Goal: Task Accomplishment & Management: Manage account settings

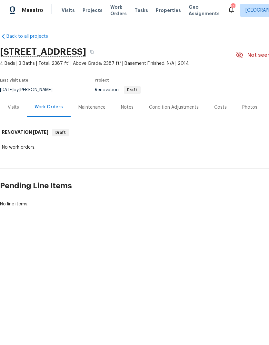
click at [220, 105] on div "Costs" at bounding box center [220, 107] width 13 height 6
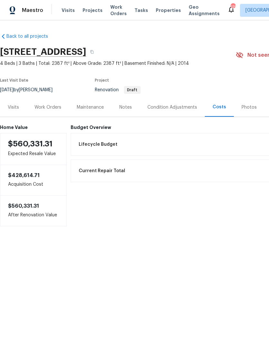
click at [13, 106] on div "Visits" at bounding box center [13, 107] width 11 height 6
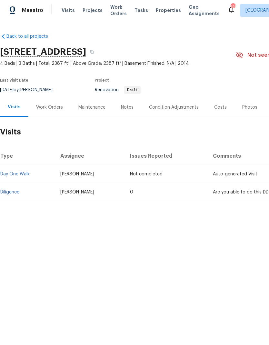
click at [48, 109] on div "Work Orders" at bounding box center [49, 107] width 27 height 6
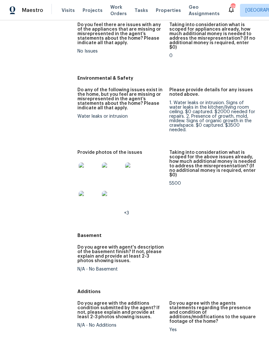
scroll to position [776, 0]
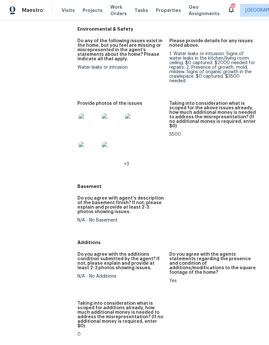
click at [85, 113] on img at bounding box center [89, 123] width 21 height 21
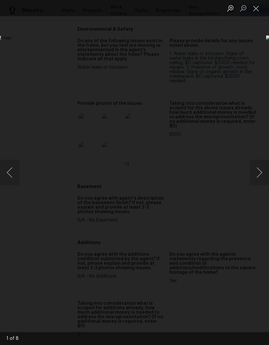
click at [262, 177] on button "Next image" at bounding box center [259, 173] width 19 height 26
click at [259, 176] on button "Next image" at bounding box center [259, 173] width 19 height 26
click at [261, 174] on button "Next image" at bounding box center [259, 173] width 19 height 26
click at [262, 174] on button "Next image" at bounding box center [259, 173] width 19 height 26
click at [260, 172] on button "Next image" at bounding box center [259, 173] width 19 height 26
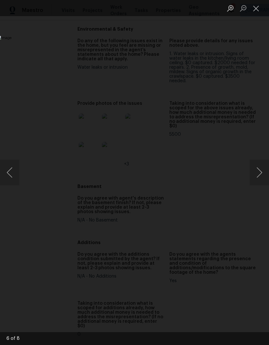
click at [261, 176] on button "Next image" at bounding box center [259, 173] width 19 height 26
click at [255, 173] on button "Next image" at bounding box center [259, 173] width 19 height 26
click at [257, 178] on button "Next image" at bounding box center [259, 173] width 19 height 26
click at [260, 178] on button "Next image" at bounding box center [259, 173] width 19 height 26
click at [258, 176] on button "Next image" at bounding box center [259, 173] width 19 height 26
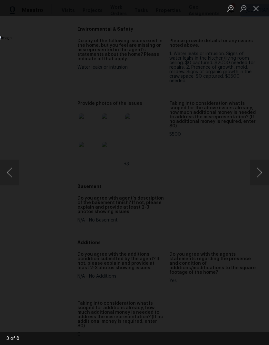
click at [261, 177] on button "Next image" at bounding box center [259, 173] width 19 height 26
click at [260, 177] on button "Next image" at bounding box center [259, 173] width 19 height 26
click at [259, 9] on button "Close lightbox" at bounding box center [256, 8] width 13 height 11
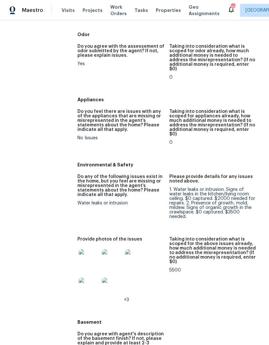
scroll to position [640, 0]
click at [93, 175] on figure "Do any of the following issues exist in the home, but you feel are missing or m…" at bounding box center [123, 202] width 92 height 55
click at [185, 188] on div "1. Water leaks or intrusion. Signs of water leaks in the kitchen/living room ce…" at bounding box center [212, 204] width 87 height 32
click at [177, 188] on div "1. Water leaks or intrusion. Signs of water leaks in the kitchen/living room ce…" at bounding box center [212, 204] width 87 height 32
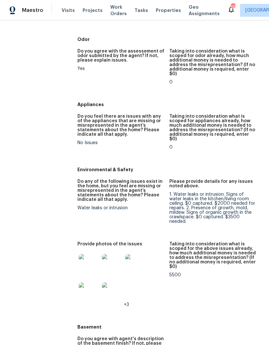
scroll to position [665, 0]
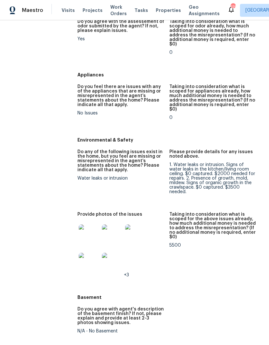
click at [82, 224] on img at bounding box center [89, 234] width 21 height 21
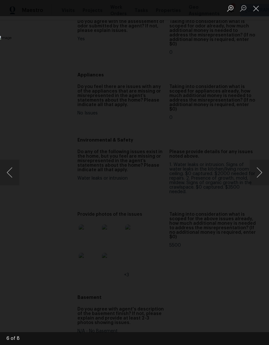
click at [258, 179] on button "Next image" at bounding box center [259, 173] width 19 height 26
click at [258, 178] on button "Next image" at bounding box center [259, 173] width 19 height 26
click at [255, 176] on button "Next image" at bounding box center [259, 173] width 19 height 26
click at [256, 179] on button "Next image" at bounding box center [259, 173] width 19 height 26
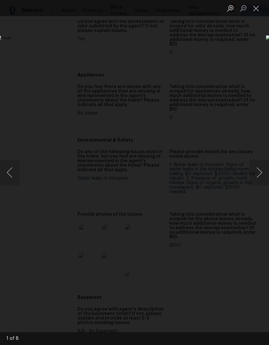
click at [255, 178] on button "Next image" at bounding box center [259, 173] width 19 height 26
click at [257, 180] on button "Next image" at bounding box center [259, 173] width 19 height 26
click at [256, 180] on button "Next image" at bounding box center [259, 173] width 19 height 26
click at [257, 179] on button "Next image" at bounding box center [259, 173] width 19 height 26
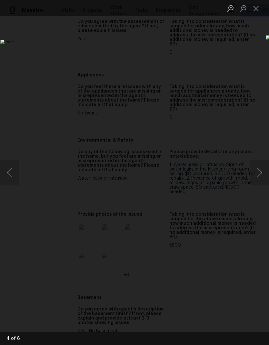
click at [257, 178] on button "Next image" at bounding box center [259, 173] width 19 height 26
click at [258, 5] on button "Close lightbox" at bounding box center [256, 8] width 13 height 11
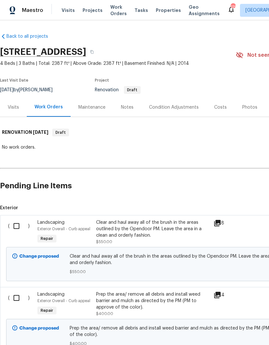
click at [16, 223] on input "checkbox" at bounding box center [19, 226] width 18 height 14
checkbox input "true"
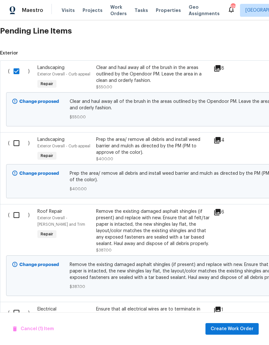
scroll to position [155, 0]
click at [17, 144] on input "checkbox" at bounding box center [19, 143] width 18 height 14
checkbox input "true"
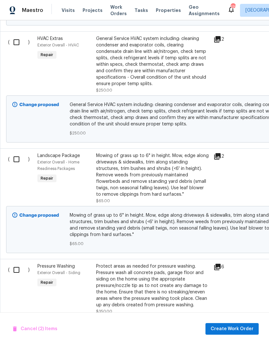
scroll to position [594, 1]
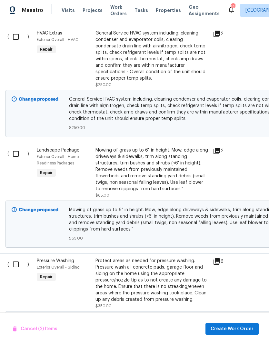
click at [17, 153] on input "checkbox" at bounding box center [18, 154] width 18 height 14
checkbox input "true"
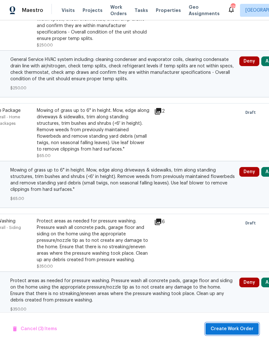
click at [225, 329] on span "Create Work Order" at bounding box center [232, 329] width 43 height 8
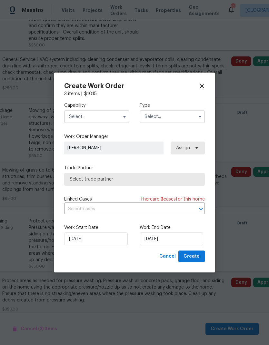
click at [83, 114] on input "text" at bounding box center [96, 116] width 65 height 13
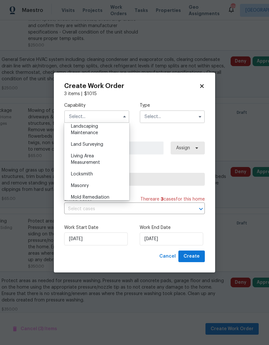
scroll to position [427, 0]
click at [81, 135] on span "Landscaping Maintenance" at bounding box center [84, 130] width 27 height 11
type input "Landscaping Maintenance"
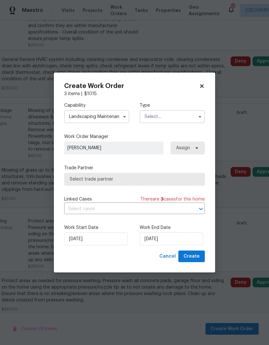
click at [162, 116] on input "text" at bounding box center [172, 116] width 65 height 13
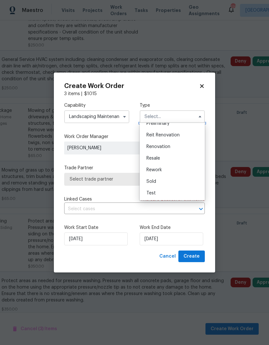
scroll to position [146, 0]
click at [151, 147] on span "Renovation" at bounding box center [158, 147] width 24 height 5
type input "Renovation"
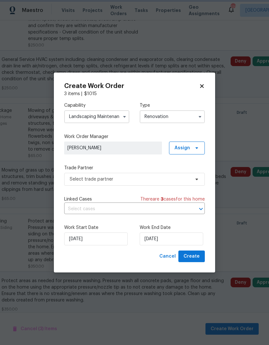
scroll to position [0, 0]
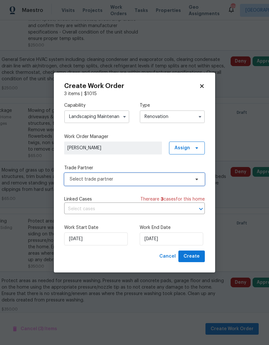
click at [80, 181] on span "Select trade partner" at bounding box center [130, 179] width 120 height 6
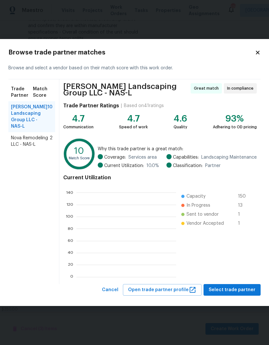
scroll to position [90, 100]
click at [224, 294] on button "Select trade partner" at bounding box center [231, 290] width 57 height 12
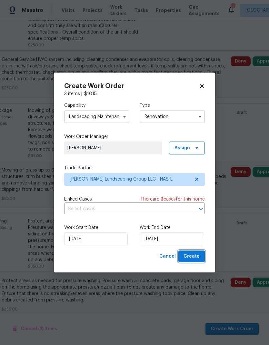
click at [191, 253] on span "Create" at bounding box center [191, 256] width 16 height 8
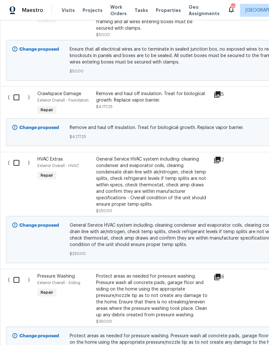
scroll to position [342, 0]
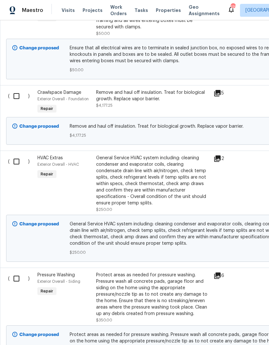
click at [16, 158] on input "checkbox" at bounding box center [19, 162] width 18 height 14
checkbox input "true"
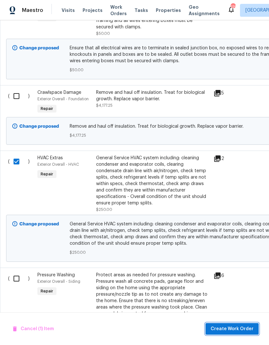
click at [231, 331] on span "Create Work Order" at bounding box center [232, 329] width 43 height 8
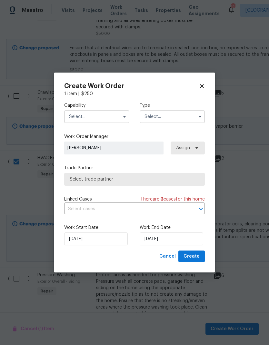
click at [95, 116] on input "text" at bounding box center [96, 116] width 65 height 13
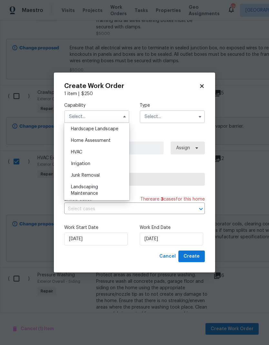
scroll to position [369, 0]
click at [85, 149] on div "HVAC" at bounding box center [97, 151] width 62 height 12
type input "HVAC"
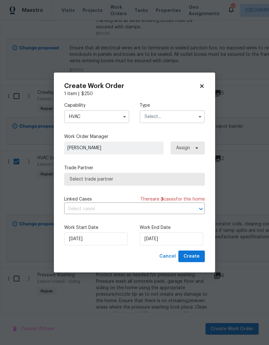
click at [178, 123] on input "text" at bounding box center [172, 116] width 65 height 13
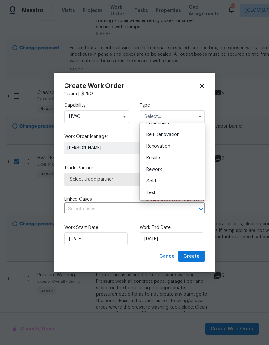
scroll to position [146, 0]
click at [176, 149] on div "Renovation" at bounding box center [172, 147] width 62 height 12
type input "Renovation"
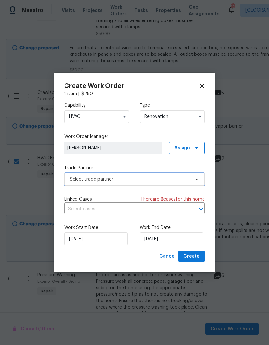
click at [160, 181] on span "Select trade partner" at bounding box center [130, 179] width 120 height 6
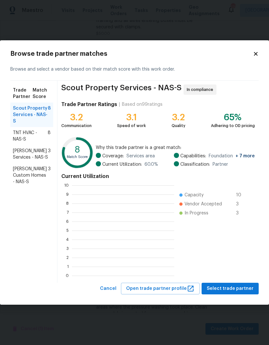
scroll to position [90, 102]
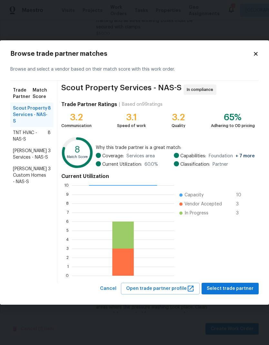
click at [30, 134] on span "TNT HVAC - NAS-S" at bounding box center [30, 136] width 35 height 13
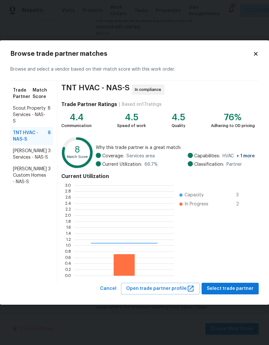
scroll to position [90, 100]
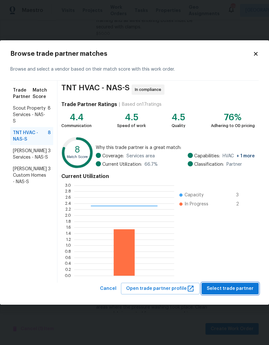
click at [230, 286] on span "Select trade partner" at bounding box center [230, 289] width 47 height 8
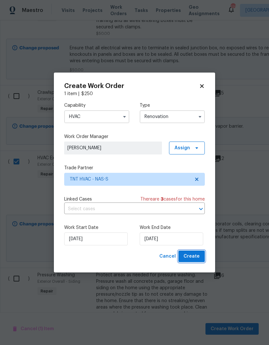
click at [191, 254] on span "Create" at bounding box center [191, 256] width 16 height 8
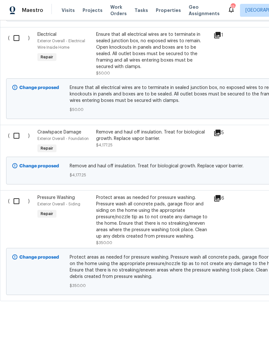
scroll to position [301, 0]
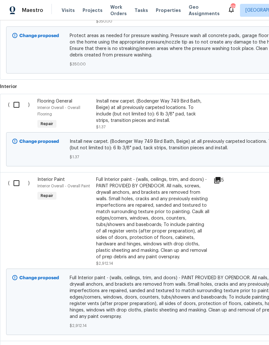
scroll to position [756, 0]
click at [15, 104] on input "checkbox" at bounding box center [19, 105] width 18 height 14
checkbox input "true"
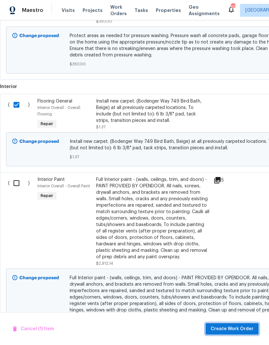
click at [218, 330] on span "Create Work Order" at bounding box center [232, 329] width 43 height 8
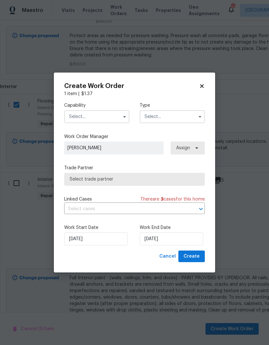
click at [108, 119] on input "text" at bounding box center [96, 116] width 65 height 13
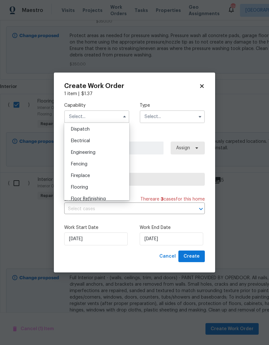
scroll to position [199, 0]
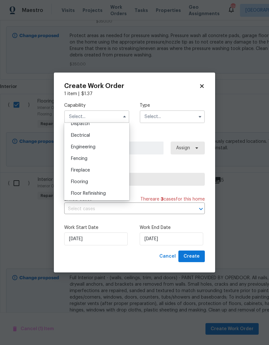
click at [85, 185] on div "Flooring" at bounding box center [97, 182] width 62 height 12
type input "Flooring"
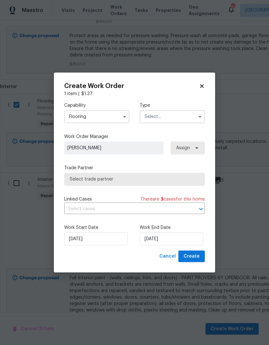
click at [180, 115] on input "text" at bounding box center [172, 116] width 65 height 13
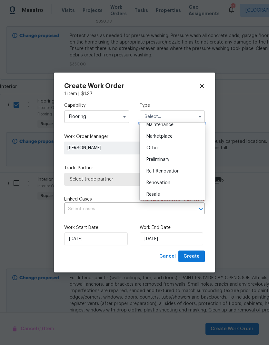
scroll to position [112, 0]
click at [171, 181] on div "Renovation" at bounding box center [172, 181] width 62 height 12
type input "Renovation"
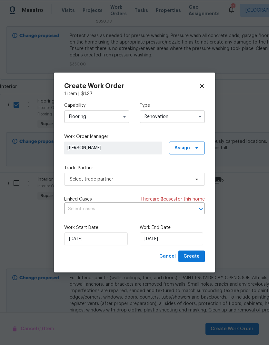
scroll to position [0, 0]
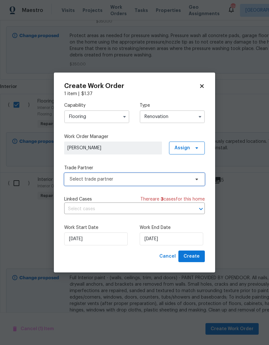
click at [169, 174] on span "Select trade partner" at bounding box center [134, 179] width 141 height 13
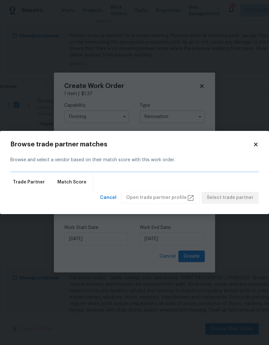
click at [167, 177] on div "Trade Partner Match Score" at bounding box center [134, 181] width 248 height 19
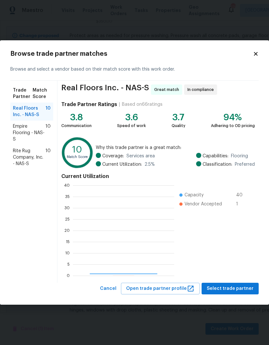
scroll to position [90, 101]
click at [239, 291] on span "Select trade partner" at bounding box center [230, 289] width 47 height 8
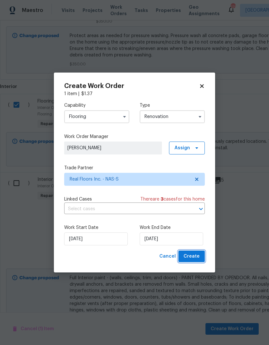
click at [191, 255] on span "Create" at bounding box center [191, 256] width 16 height 8
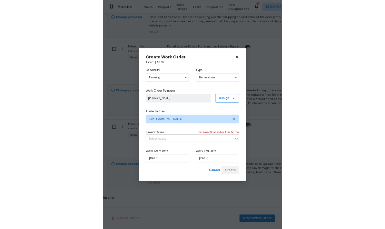
scroll to position [544, 0]
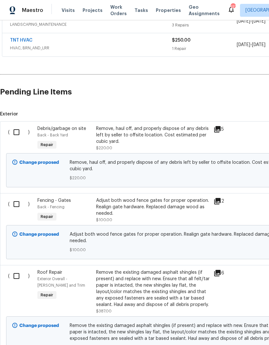
scroll to position [161, 0]
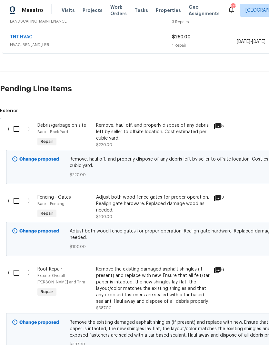
click at [18, 127] on input "checkbox" at bounding box center [19, 129] width 18 height 14
checkbox input "true"
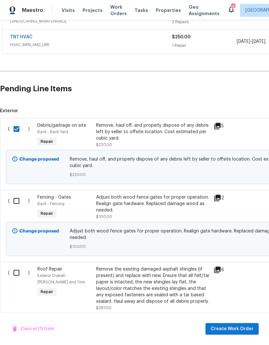
click at [17, 194] on input "checkbox" at bounding box center [19, 201] width 18 height 14
checkbox input "true"
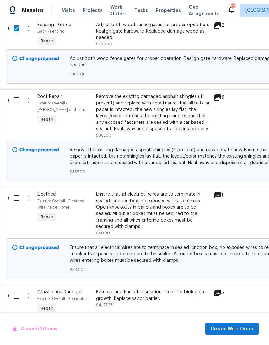
scroll to position [334, 0]
click at [13, 97] on input "checkbox" at bounding box center [19, 100] width 18 height 14
click at [14, 94] on input "checkbox" at bounding box center [19, 100] width 18 height 14
checkbox input "true"
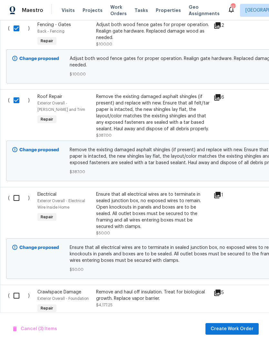
click at [20, 199] on input "checkbox" at bounding box center [19, 198] width 18 height 14
checkbox input "true"
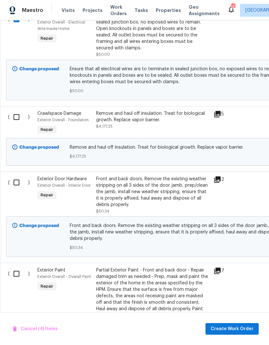
scroll to position [513, 0]
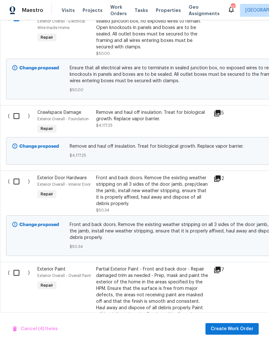
click at [16, 118] on input "checkbox" at bounding box center [19, 116] width 18 height 14
checkbox input "true"
click at [17, 182] on input "checkbox" at bounding box center [19, 182] width 18 height 14
checkbox input "true"
click at [20, 277] on input "checkbox" at bounding box center [19, 273] width 18 height 14
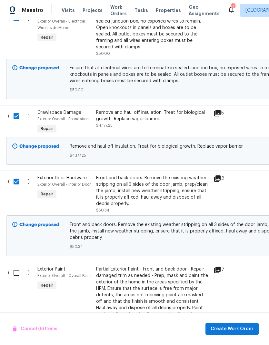
checkbox input "true"
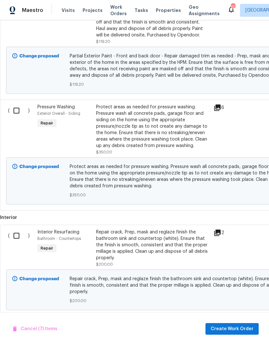
scroll to position [792, 0]
click at [16, 113] on input "checkbox" at bounding box center [19, 111] width 18 height 14
checkbox input "true"
click at [18, 235] on input "checkbox" at bounding box center [19, 236] width 18 height 14
checkbox input "true"
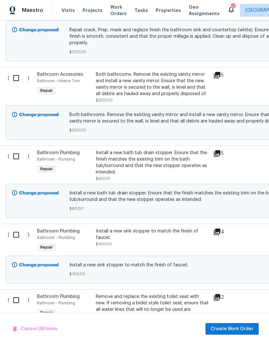
scroll to position [1041, 0]
click at [15, 83] on input "checkbox" at bounding box center [18, 78] width 18 height 14
checkbox input "true"
click at [17, 157] on input "checkbox" at bounding box center [18, 157] width 18 height 14
checkbox input "true"
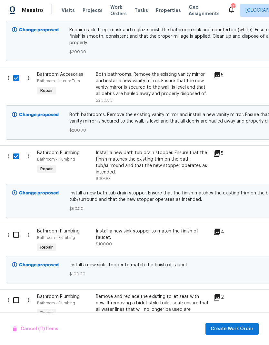
click at [17, 235] on input "checkbox" at bounding box center [18, 235] width 18 height 14
checkbox input "true"
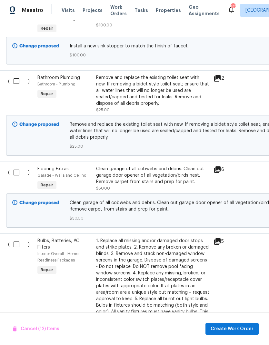
scroll to position [1262, 0]
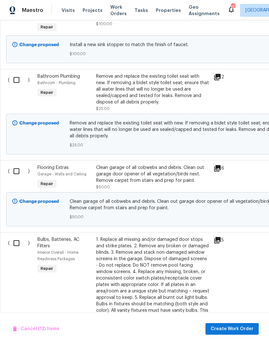
click at [18, 82] on input "checkbox" at bounding box center [19, 80] width 18 height 14
checkbox input "true"
click at [19, 178] on input "checkbox" at bounding box center [19, 171] width 18 height 14
checkbox input "true"
click at [15, 250] on input "checkbox" at bounding box center [19, 243] width 18 height 14
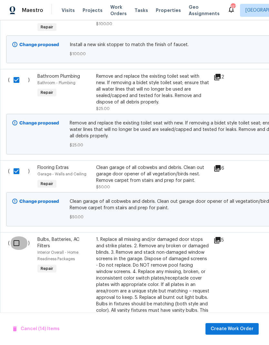
checkbox input "true"
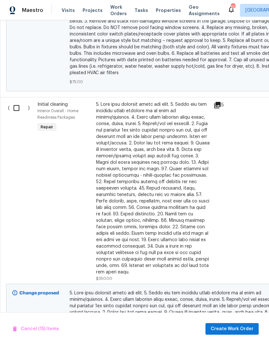
scroll to position [1623, 0]
click at [17, 112] on input "checkbox" at bounding box center [19, 108] width 18 height 14
checkbox input "true"
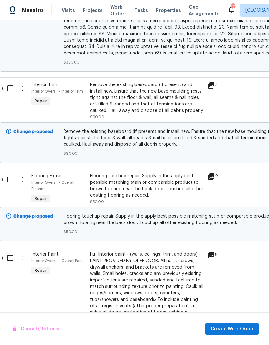
scroll to position [1942, 3]
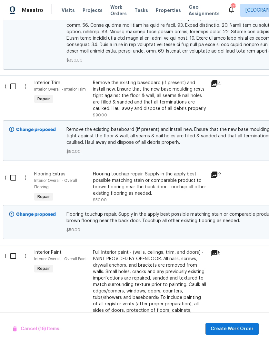
click at [14, 84] on input "checkbox" at bounding box center [15, 87] width 18 height 14
checkbox input "true"
click at [14, 176] on input "checkbox" at bounding box center [15, 178] width 18 height 14
checkbox input "true"
click at [12, 255] on input "checkbox" at bounding box center [15, 256] width 18 height 14
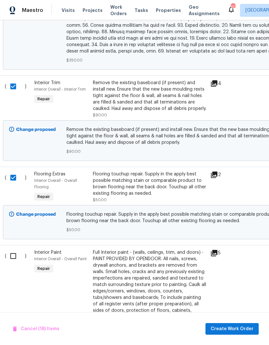
checkbox input "true"
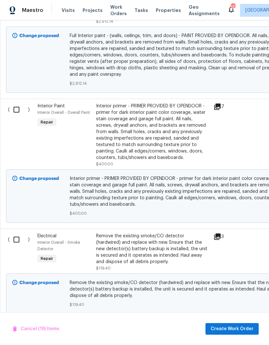
scroll to position [2267, 0]
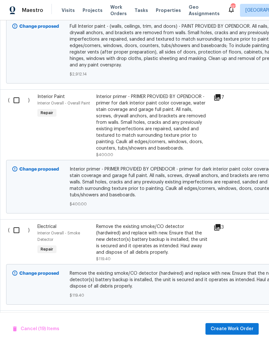
click at [14, 102] on input "checkbox" at bounding box center [19, 100] width 18 height 14
checkbox input "true"
click at [17, 225] on input "checkbox" at bounding box center [19, 230] width 18 height 14
checkbox input "true"
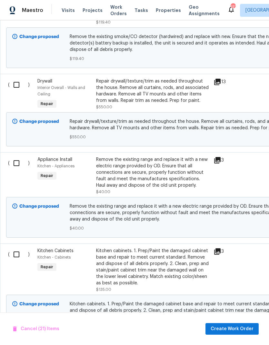
scroll to position [2503, 0]
click at [18, 83] on input "checkbox" at bounding box center [19, 85] width 18 height 14
checkbox input "true"
click at [16, 166] on input "checkbox" at bounding box center [19, 163] width 18 height 14
checkbox input "true"
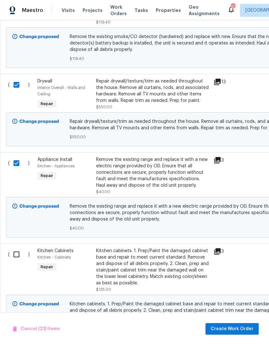
click at [18, 252] on input "checkbox" at bounding box center [19, 255] width 18 height 14
checkbox input "true"
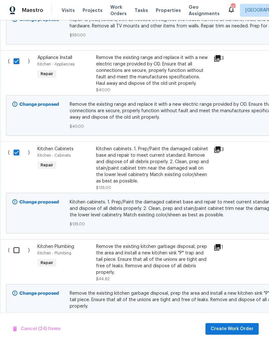
scroll to position [2605, 0]
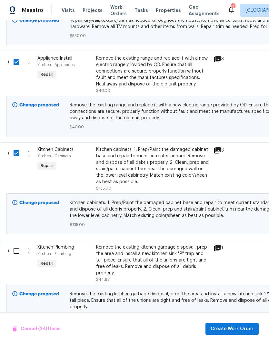
click at [16, 251] on input "checkbox" at bounding box center [19, 251] width 18 height 14
checkbox input "true"
click at [224, 333] on button "Create Work Order" at bounding box center [231, 329] width 53 height 12
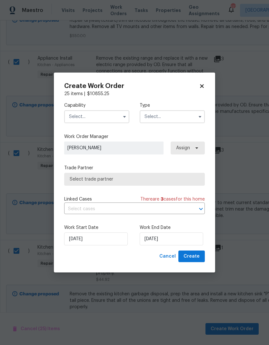
click at [85, 118] on input "text" at bounding box center [96, 116] width 65 height 13
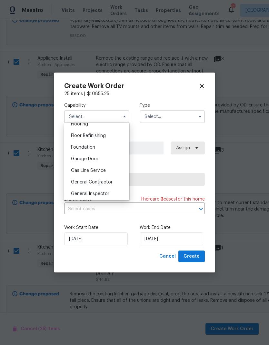
scroll to position [259, 0]
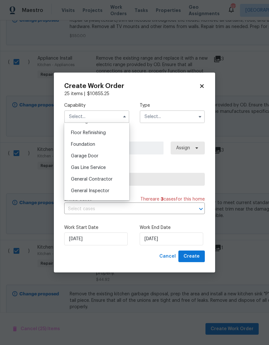
click at [80, 182] on div "General Contractor" at bounding box center [97, 179] width 62 height 12
type input "General Contractor"
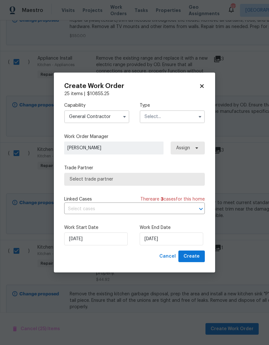
click at [152, 111] on input "text" at bounding box center [172, 116] width 65 height 13
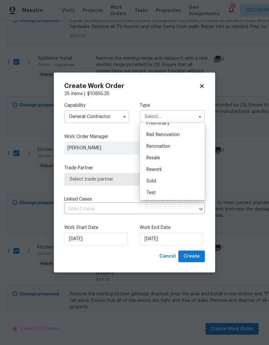
scroll to position [146, 0]
click at [153, 144] on span "Renovation" at bounding box center [158, 146] width 24 height 5
type input "Renovation"
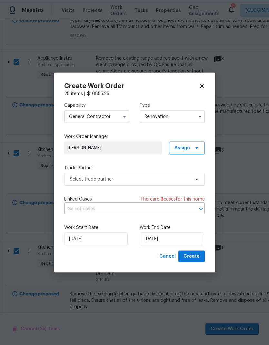
scroll to position [0, 0]
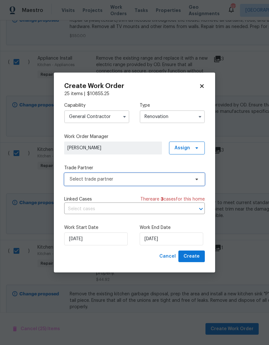
click at [80, 177] on span "Select trade partner" at bounding box center [130, 179] width 120 height 6
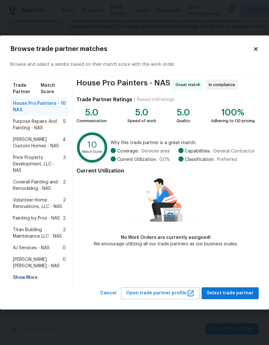
click at [23, 274] on div "Show More" at bounding box center [39, 278] width 58 height 12
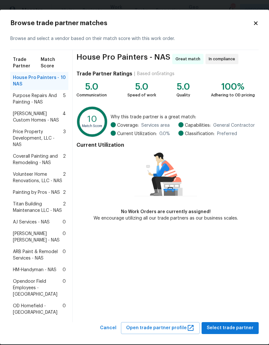
click at [32, 256] on span "ARB Paint & Remodel Services - NAS" at bounding box center [38, 255] width 50 height 13
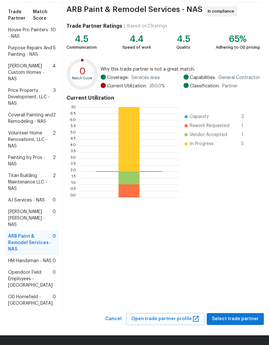
scroll to position [73, 0]
click at [224, 322] on span "Select trade partner" at bounding box center [235, 319] width 47 height 8
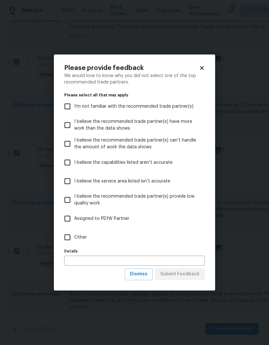
scroll to position [0, 0]
click at [73, 241] on input "Other" at bounding box center [68, 238] width 14 height 14
checkbox input "true"
click at [182, 276] on span "Submit Feedback" at bounding box center [179, 274] width 39 height 8
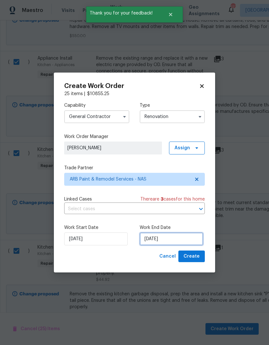
click at [174, 243] on input "[DATE]" at bounding box center [172, 238] width 64 height 13
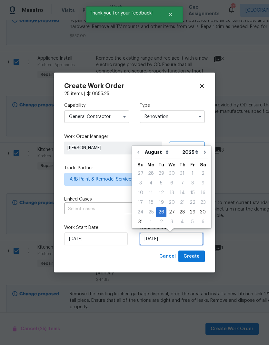
scroll to position [3, 0]
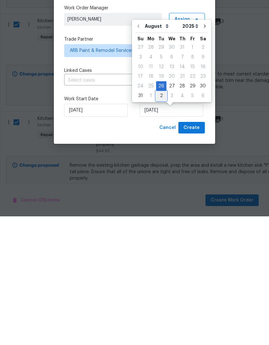
click at [156, 220] on div "2" at bounding box center [161, 224] width 10 height 9
type input "9/2/2025"
select select "8"
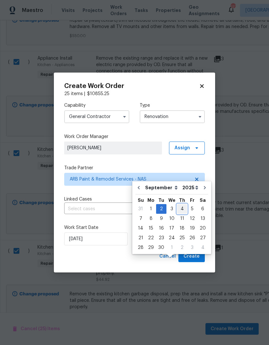
click at [177, 204] on div "4" at bounding box center [182, 208] width 10 height 9
type input "[DATE]"
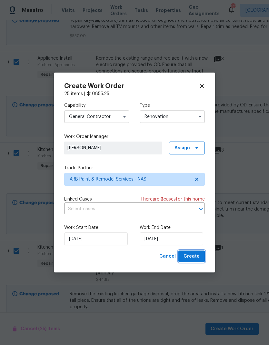
click at [190, 259] on span "Create" at bounding box center [191, 256] width 16 height 8
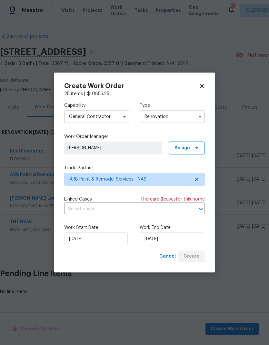
scroll to position [0, 0]
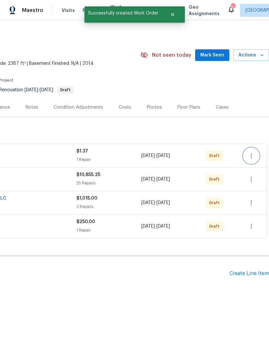
click at [251, 157] on icon "button" at bounding box center [250, 155] width 1 height 5
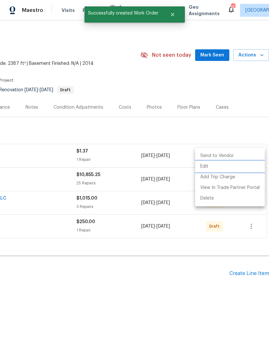
click at [203, 164] on li "Edit" at bounding box center [230, 166] width 70 height 11
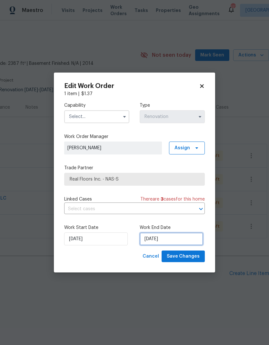
click at [151, 239] on input "[DATE]" at bounding box center [172, 238] width 64 height 13
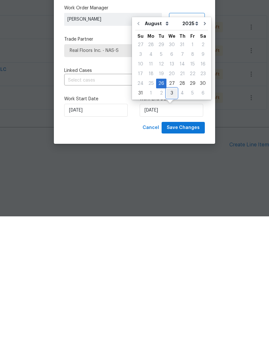
click at [167, 217] on div "3" at bounding box center [171, 221] width 11 height 9
type input "[DATE]"
select select "8"
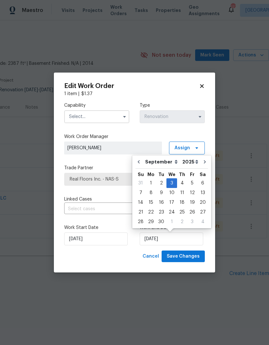
click at [80, 115] on input "text" at bounding box center [96, 116] width 65 height 13
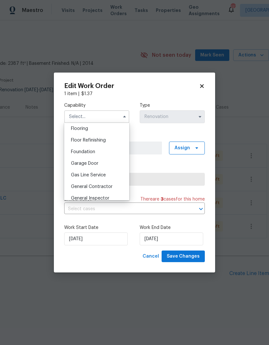
scroll to position [247, 0]
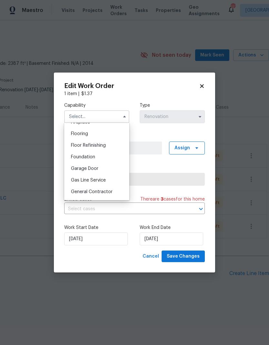
click at [78, 135] on span "Flooring" at bounding box center [79, 134] width 17 height 5
type input "Flooring"
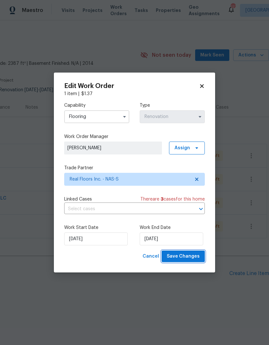
click at [174, 260] on span "Save Changes" at bounding box center [183, 256] width 33 height 8
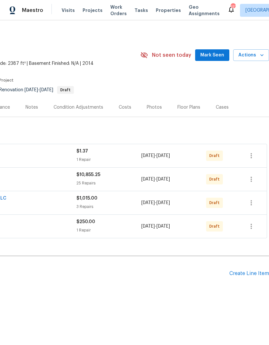
scroll to position [0, 95]
click at [250, 181] on icon "button" at bounding box center [251, 179] width 8 height 8
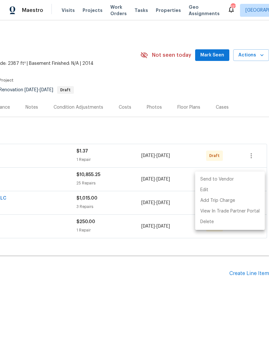
click at [205, 265] on div at bounding box center [134, 172] width 269 height 345
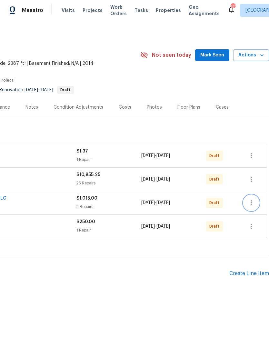
click at [251, 203] on icon "button" at bounding box center [250, 202] width 1 height 5
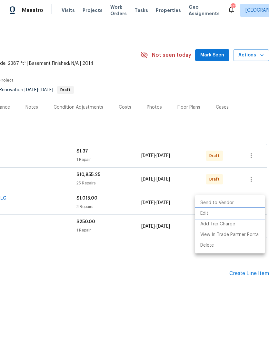
click at [204, 215] on li "Edit" at bounding box center [230, 213] width 70 height 11
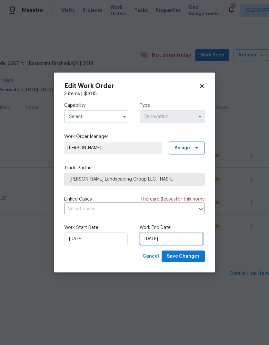
click at [161, 242] on input "[DATE]" at bounding box center [172, 238] width 64 height 13
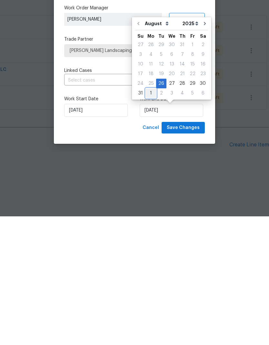
click at [149, 217] on div "1" at bounding box center [151, 221] width 10 height 9
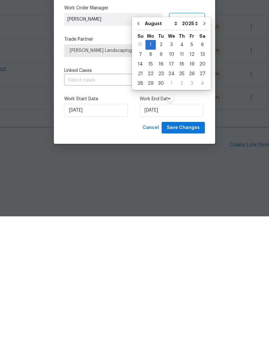
type input "[DATE]"
select select "8"
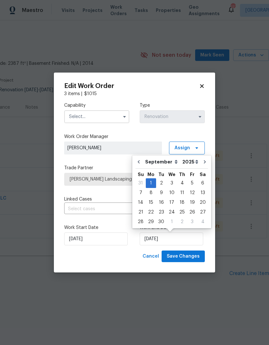
click at [87, 117] on input "text" at bounding box center [96, 116] width 65 height 13
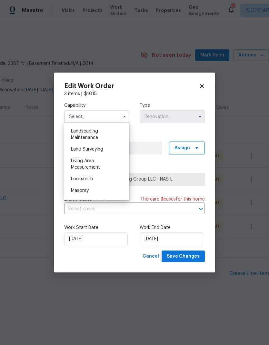
scroll to position [425, 0]
click at [81, 134] on span "Landscaping Maintenance" at bounding box center [84, 133] width 27 height 11
type input "Landscaping Maintenance"
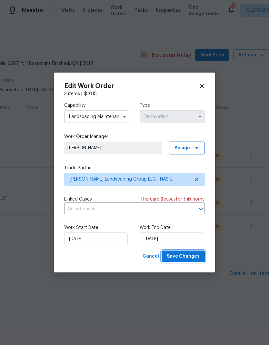
click at [174, 258] on span "Save Changes" at bounding box center [183, 256] width 33 height 8
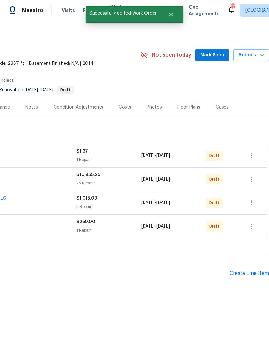
scroll to position [0, 95]
click at [253, 157] on icon "button" at bounding box center [251, 156] width 8 height 8
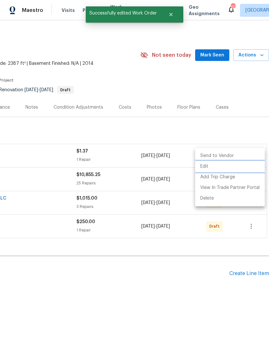
click at [205, 169] on li "Edit" at bounding box center [230, 166] width 70 height 11
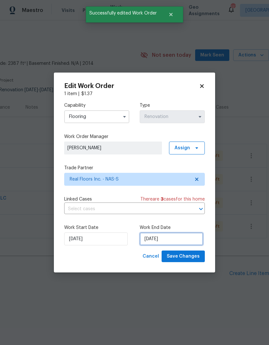
click at [152, 236] on input "[DATE]" at bounding box center [172, 238] width 64 height 13
select select "8"
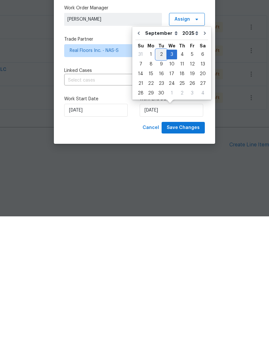
click at [158, 179] on div "2" at bounding box center [161, 183] width 10 height 9
type input "9/2/2025"
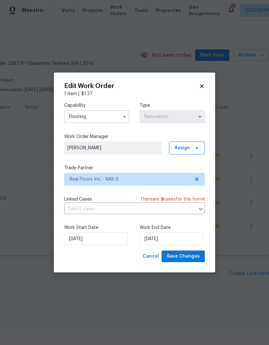
click at [85, 116] on input "Flooring" at bounding box center [96, 116] width 65 height 13
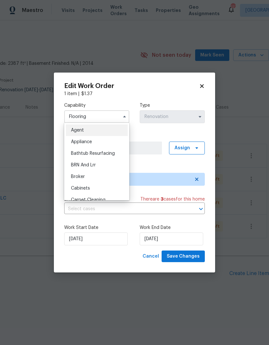
click at [121, 97] on div "Capability Flooring Agent Appliance Bathtub Resurfacing BRN And Lrr Broker Cabi…" at bounding box center [134, 112] width 141 height 31
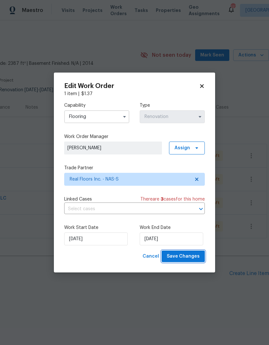
click at [172, 254] on span "Save Changes" at bounding box center [183, 256] width 33 height 8
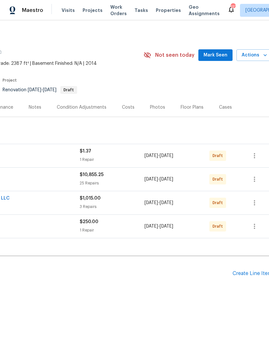
scroll to position [0, 93]
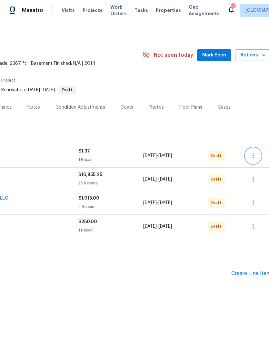
click at [253, 155] on icon "button" at bounding box center [253, 156] width 8 height 8
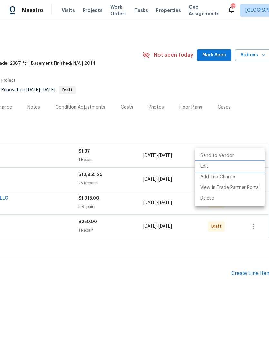
click at [204, 165] on li "Edit" at bounding box center [230, 166] width 70 height 11
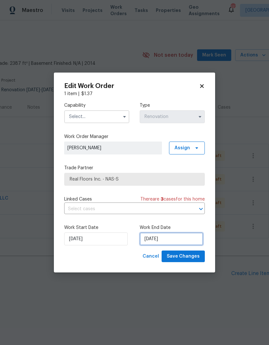
click at [151, 239] on input "[DATE]" at bounding box center [172, 238] width 64 height 13
select select "8"
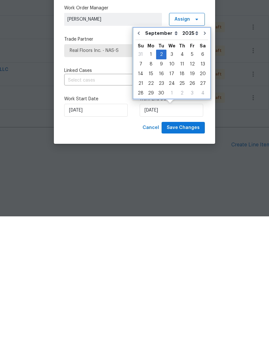
click at [135, 155] on button "Go to previous month" at bounding box center [139, 161] width 10 height 13
type input "[DATE]"
select select "7"
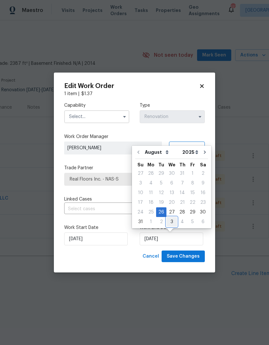
click at [167, 221] on div "3" at bounding box center [171, 221] width 11 height 9
type input "[DATE]"
select select "8"
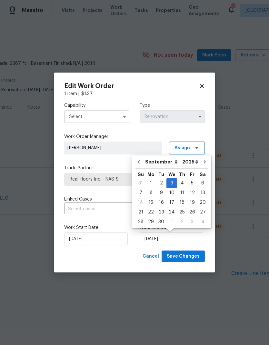
click at [85, 117] on input "text" at bounding box center [96, 116] width 65 height 13
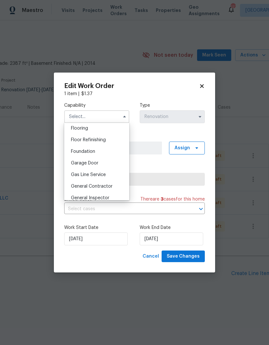
click at [78, 131] on div "Flooring" at bounding box center [97, 129] width 62 height 12
type input "Flooring"
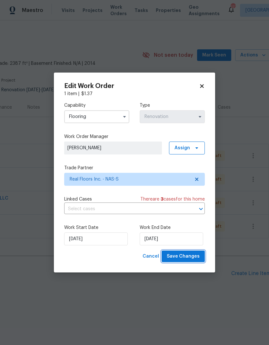
click at [171, 257] on span "Save Changes" at bounding box center [183, 256] width 33 height 8
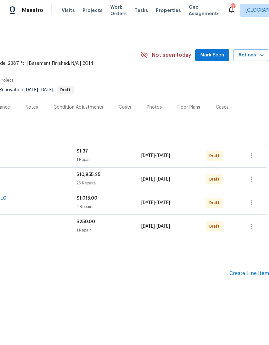
scroll to position [0, 95]
click at [250, 228] on icon "button" at bounding box center [251, 226] width 8 height 8
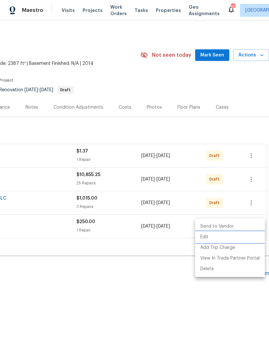
click at [197, 239] on li "Edit" at bounding box center [230, 237] width 70 height 11
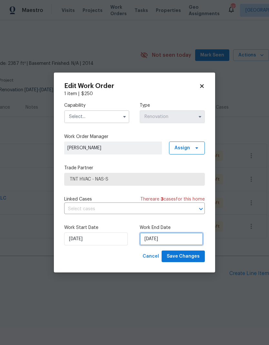
click at [152, 239] on input "[DATE]" at bounding box center [172, 238] width 64 height 13
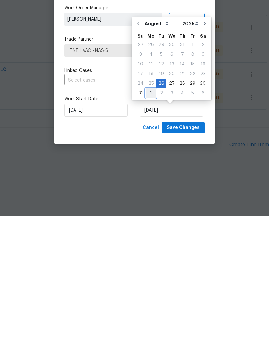
click at [148, 217] on div "1" at bounding box center [151, 221] width 10 height 9
type input "[DATE]"
select select "8"
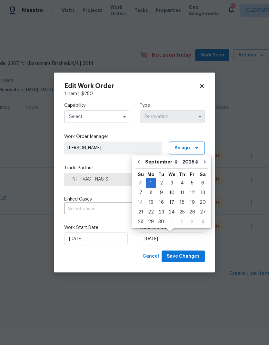
click at [84, 111] on input "text" at bounding box center [96, 116] width 65 height 13
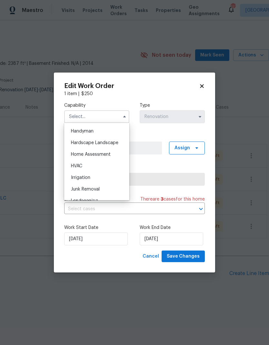
scroll to position [360, 0]
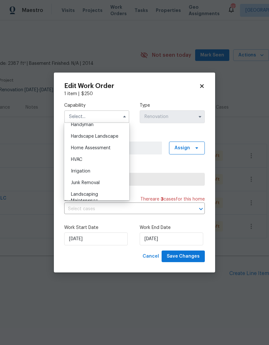
click at [77, 163] on div "HVAC" at bounding box center [97, 160] width 62 height 12
type input "HVAC"
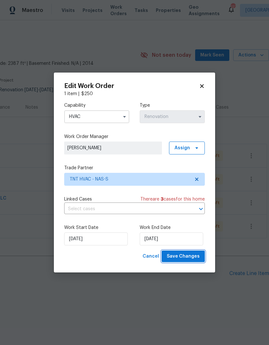
click at [177, 257] on span "Save Changes" at bounding box center [183, 256] width 33 height 8
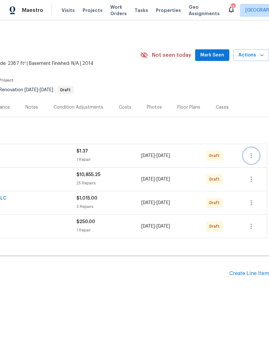
click at [256, 153] on button "button" at bounding box center [250, 155] width 15 height 15
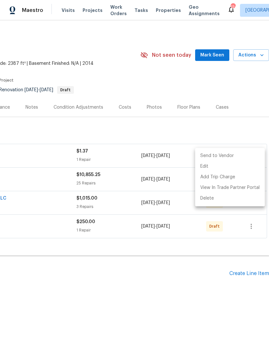
click at [245, 156] on li "Send to Vendor" at bounding box center [230, 156] width 70 height 11
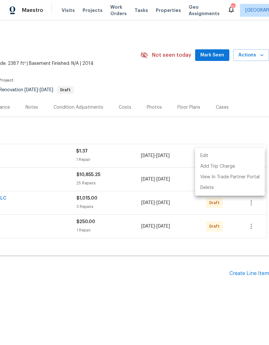
click at [255, 131] on div at bounding box center [134, 172] width 269 height 345
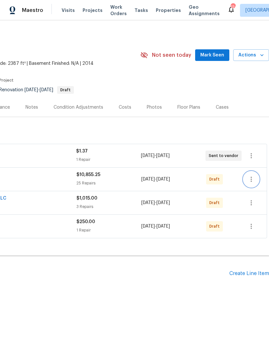
click at [253, 179] on icon "button" at bounding box center [251, 179] width 8 height 8
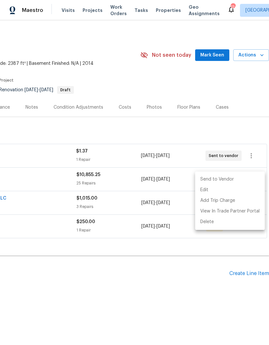
click at [245, 175] on li "Send to Vendor" at bounding box center [230, 179] width 70 height 11
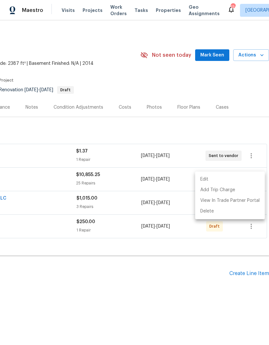
click at [255, 135] on div at bounding box center [134, 172] width 269 height 345
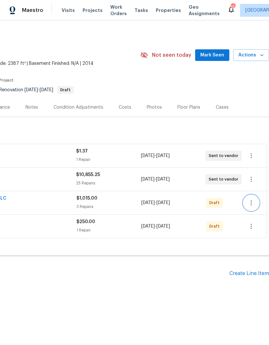
click at [255, 199] on icon "button" at bounding box center [251, 203] width 8 height 8
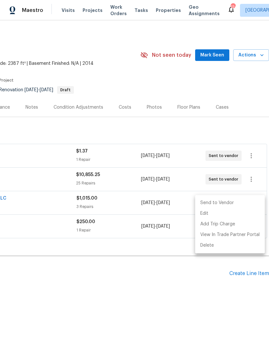
click at [249, 205] on li "Send to Vendor" at bounding box center [230, 203] width 70 height 11
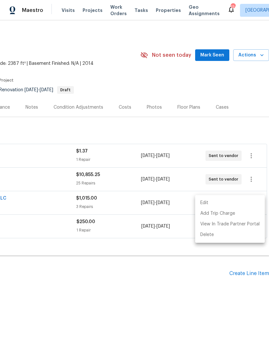
click at [251, 134] on div at bounding box center [134, 172] width 269 height 345
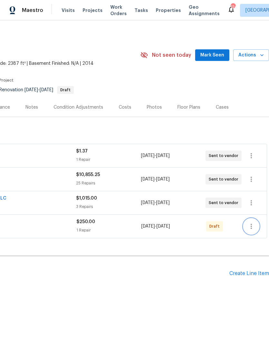
click at [252, 229] on icon "button" at bounding box center [251, 226] width 8 height 8
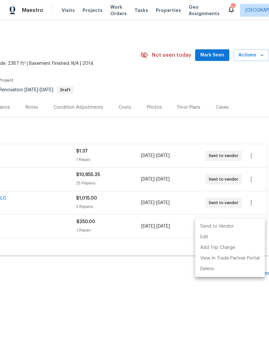
click at [247, 227] on li "Send to Vendor" at bounding box center [230, 226] width 70 height 11
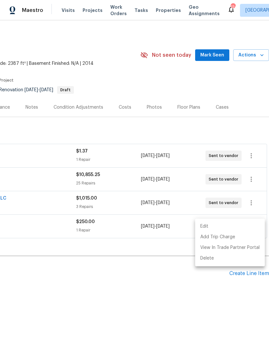
click at [244, 137] on div at bounding box center [134, 172] width 269 height 345
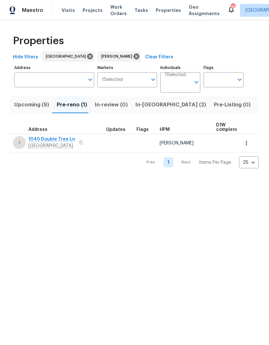
click at [21, 140] on icon "button" at bounding box center [19, 143] width 8 height 8
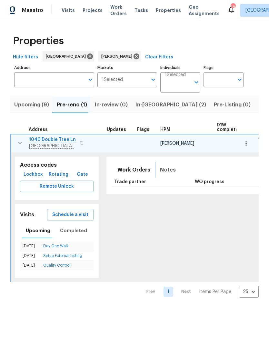
click at [162, 170] on span "Notes" at bounding box center [168, 169] width 16 height 9
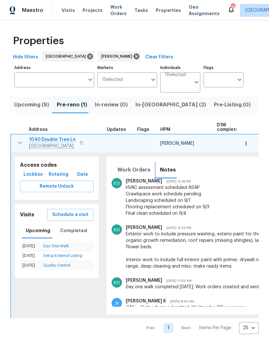
scroll to position [0, 21]
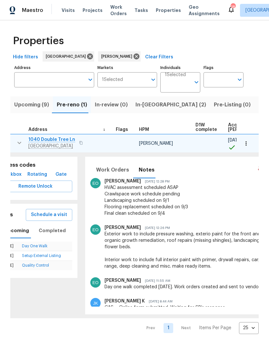
click at [187, 214] on div "HVAC assessment scheduled ASAP Crawlspace work schedule pending Landscaping sch…" at bounding box center [217, 200] width 227 height 32
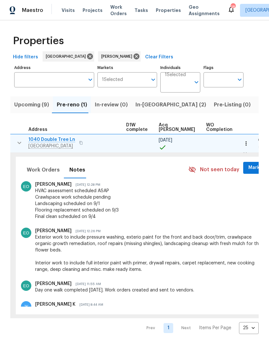
scroll to position [0, 90]
click at [269, 188] on icon "button" at bounding box center [270, 185] width 1 height 5
click at [214, 196] on li "Edit message" at bounding box center [225, 198] width 44 height 11
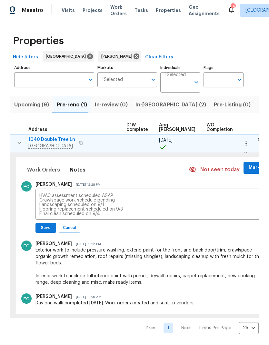
click at [110, 197] on textarea "HVAC assessment scheduled ASAP Crawlspace work schedule pending Landscaping sch…" at bounding box center [148, 204] width 219 height 23
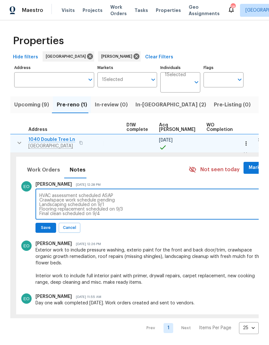
click at [107, 201] on textarea "HVAC assessment scheduled ASAP Crawlspace work schedule pending Landscaping sch…" at bounding box center [148, 204] width 219 height 23
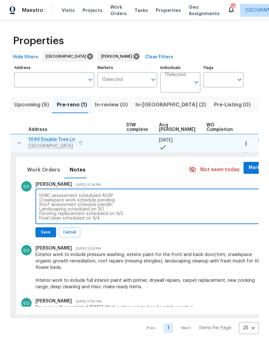
type textarea "HVAC assessment scheduled ASAP Crawlspace work schedule pending Roof assessment…"
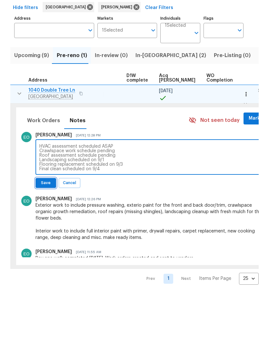
click at [40, 229] on span "Save" at bounding box center [46, 232] width 12 height 7
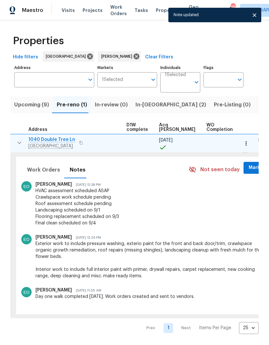
click at [233, 177] on div "Not seen today Mark Seen" at bounding box center [233, 170] width 89 height 16
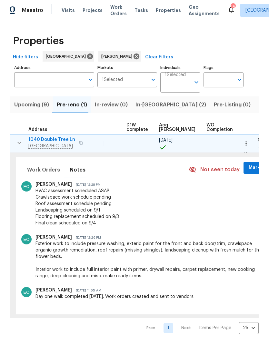
click at [249, 166] on span "Mark Seen" at bounding box center [261, 168] width 24 height 8
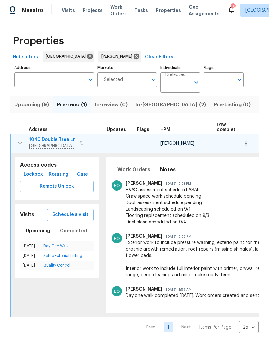
scroll to position [0, 0]
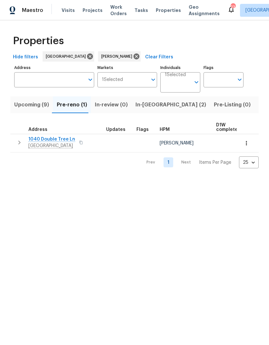
click at [79, 143] on icon "button" at bounding box center [81, 143] width 4 height 4
click at [75, 138] on div "[STREET_ADDRESS]" at bounding box center [64, 142] width 73 height 13
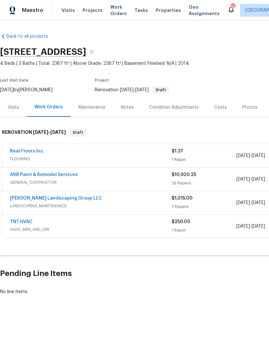
click at [32, 174] on link "ARB Paint & Remodel Services" at bounding box center [44, 174] width 68 height 5
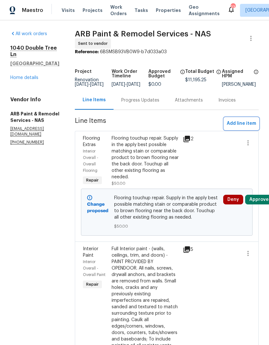
click at [241, 128] on span "Add line item" at bounding box center [241, 124] width 29 height 8
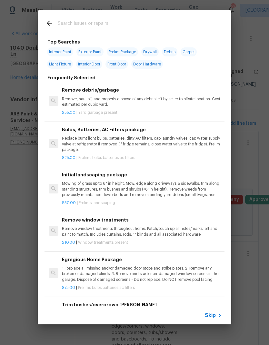
click at [61, 21] on input "text" at bounding box center [126, 24] width 137 height 10
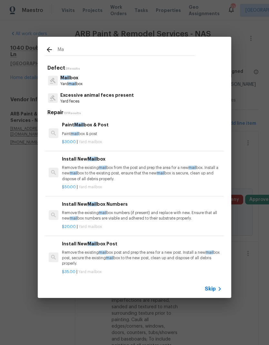
type input "M"
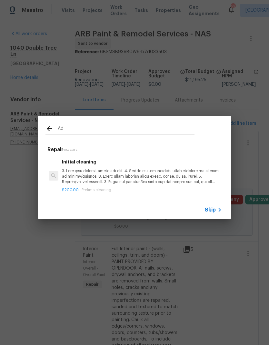
type input "A"
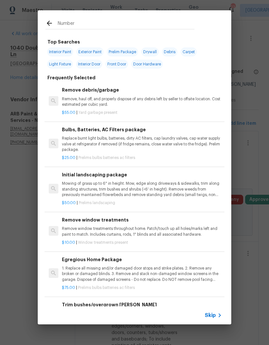
type input "Numbers"
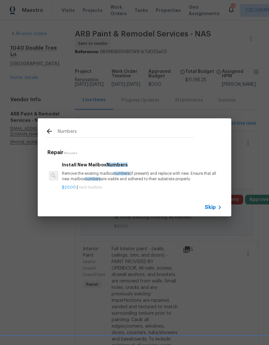
click at [77, 171] on div "Install New Mailbox Numbers Remove the existing mailbox numbers (if present) an…" at bounding box center [142, 171] width 160 height 21
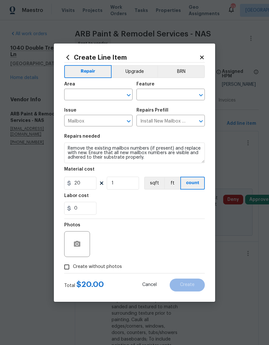
click at [80, 92] on input "text" at bounding box center [89, 95] width 50 height 10
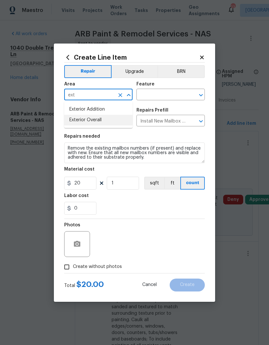
click at [78, 123] on li "Exterior Overall" at bounding box center [98, 120] width 68 height 11
type input "Exterior Overall"
click at [149, 94] on input "text" at bounding box center [161, 95] width 50 height 10
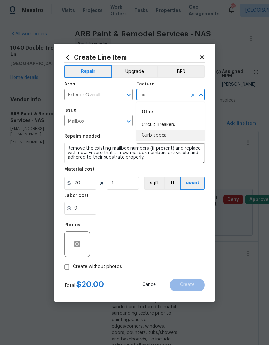
click at [149, 132] on li "Curb appeal" at bounding box center [170, 135] width 68 height 11
type input "Curb appeal"
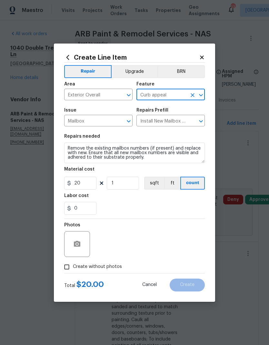
click at [119, 194] on div "Labor cost" at bounding box center [134, 197] width 141 height 8
click at [78, 248] on icon "button" at bounding box center [77, 244] width 8 height 8
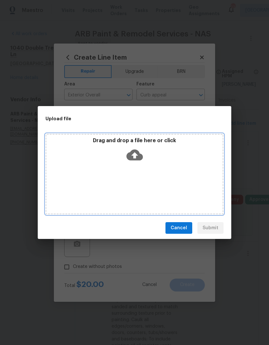
click at [139, 157] on icon at bounding box center [134, 155] width 16 height 11
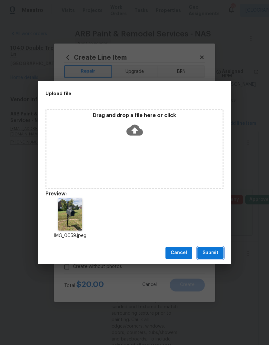
click at [209, 252] on span "Submit" at bounding box center [210, 253] width 16 height 8
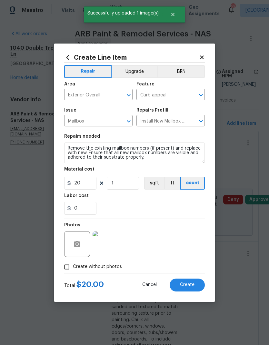
click at [183, 283] on span "Create" at bounding box center [187, 284] width 15 height 5
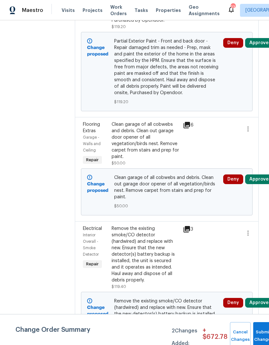
scroll to position [4033, 0]
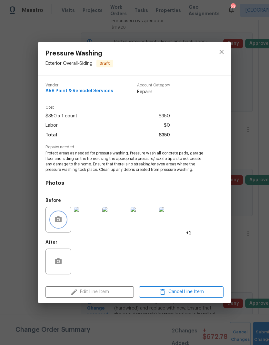
click at [59, 219] on icon "button" at bounding box center [58, 220] width 8 height 8
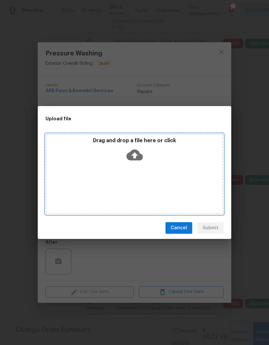
click at [139, 155] on icon at bounding box center [134, 155] width 16 height 11
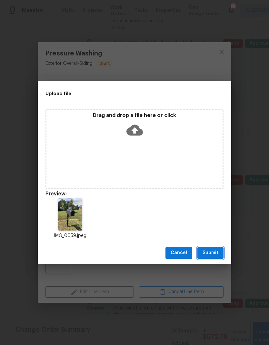
click at [212, 256] on span "Submit" at bounding box center [210, 253] width 16 height 8
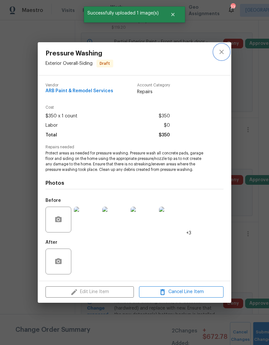
click at [224, 52] on icon "close" at bounding box center [222, 52] width 8 height 8
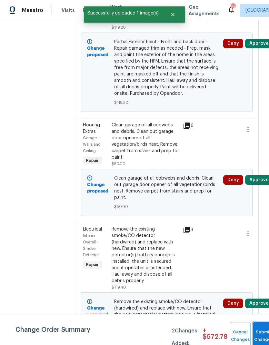
click at [258, 333] on button "Submit Changes" at bounding box center [263, 336] width 21 height 28
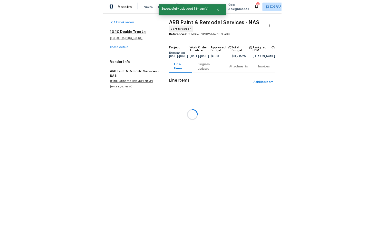
scroll to position [0, 0]
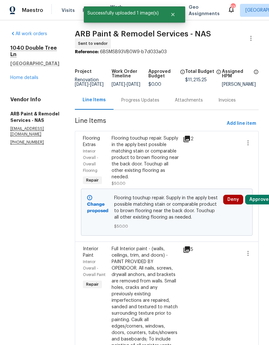
click at [23, 76] on link "Home details" at bounding box center [24, 77] width 28 height 5
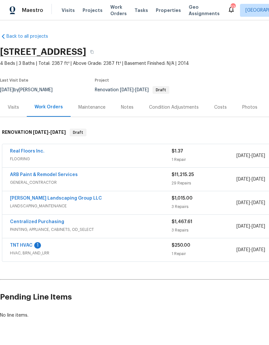
click at [129, 112] on div "Notes" at bounding box center [127, 107] width 28 height 19
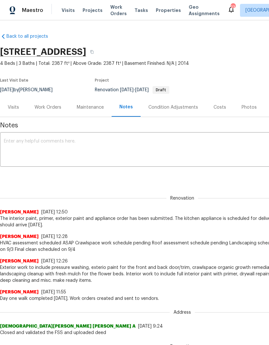
click at [18, 116] on div "Visits" at bounding box center [13, 107] width 27 height 19
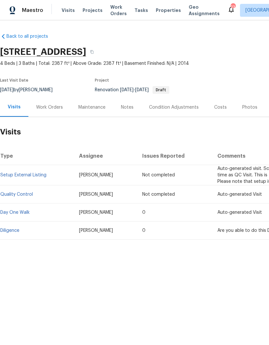
click at [50, 105] on div "Work Orders" at bounding box center [49, 107] width 27 height 6
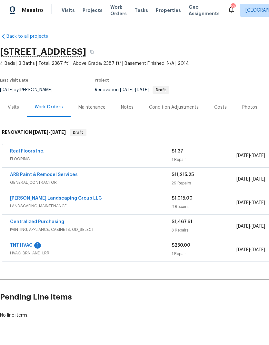
click at [112, 12] on span "Work Orders" at bounding box center [118, 10] width 16 height 13
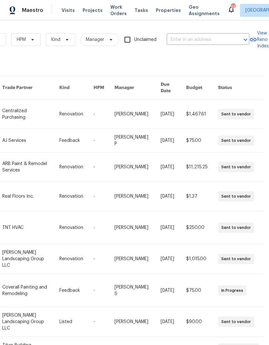
click at [194, 39] on input "text" at bounding box center [199, 40] width 64 height 10
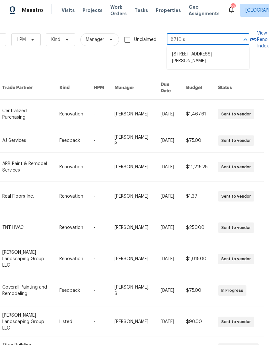
type input "8710 sa"
click at [184, 57] on li "[STREET_ADDRESS][PERSON_NAME]" at bounding box center [208, 58] width 83 height 18
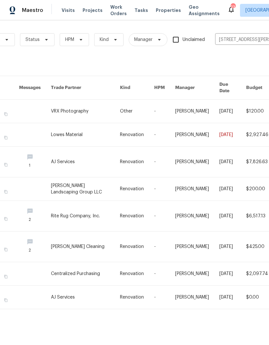
scroll to position [0, 59]
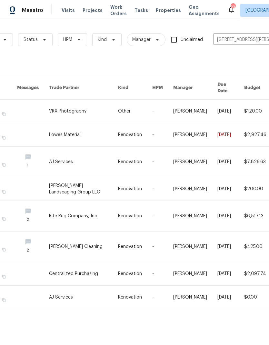
click at [67, 123] on link at bounding box center [83, 134] width 69 height 23
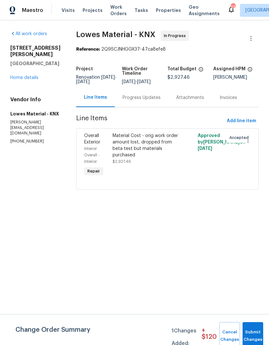
click at [22, 78] on link "Home details" at bounding box center [24, 77] width 28 height 5
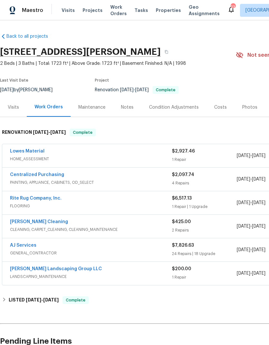
click at [125, 105] on div "Notes" at bounding box center [127, 107] width 13 height 6
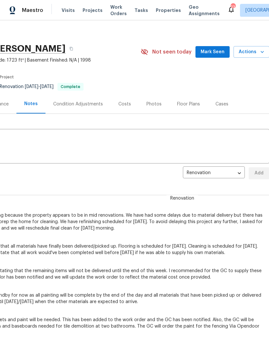
scroll to position [4, 95]
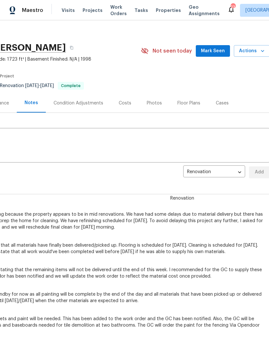
click at [123, 103] on div "Costs" at bounding box center [125, 103] width 13 height 6
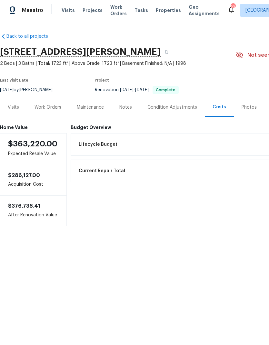
click at [126, 107] on div "Notes" at bounding box center [125, 107] width 13 height 6
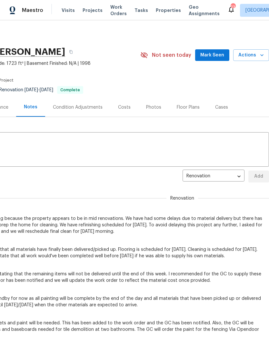
scroll to position [0, 95]
click at [145, 328] on span "GC completed pressure washing. Fence pickets and paint will be needed. This has…" at bounding box center [87, 329] width 364 height 19
